Goal: Transaction & Acquisition: Purchase product/service

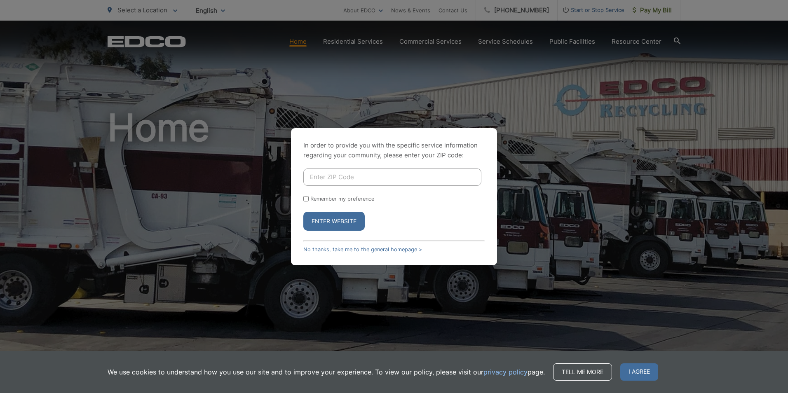
click at [329, 223] on button "Enter Website" at bounding box center [333, 221] width 61 height 19
click at [329, 250] on link "No thanks, take me to the general homepage >" at bounding box center [362, 250] width 119 height 6
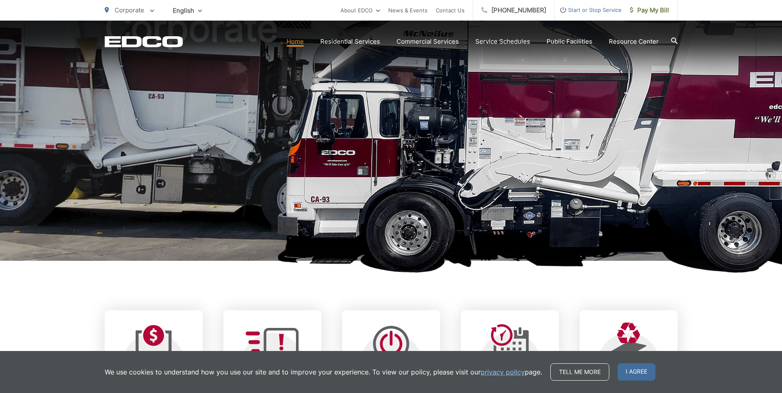
scroll to position [206, 0]
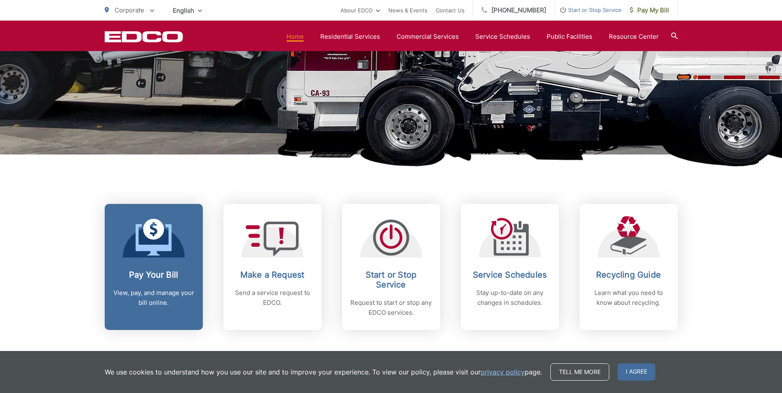
click at [140, 284] on div "Pay Your Bill View, pay, and manage your bill online." at bounding box center [154, 289] width 82 height 38
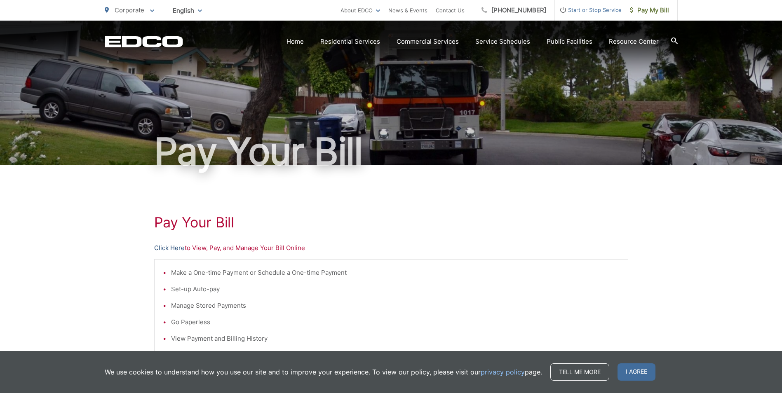
click at [174, 249] on link "Click Here" at bounding box center [169, 248] width 31 height 10
